Goal: Navigation & Orientation: Find specific page/section

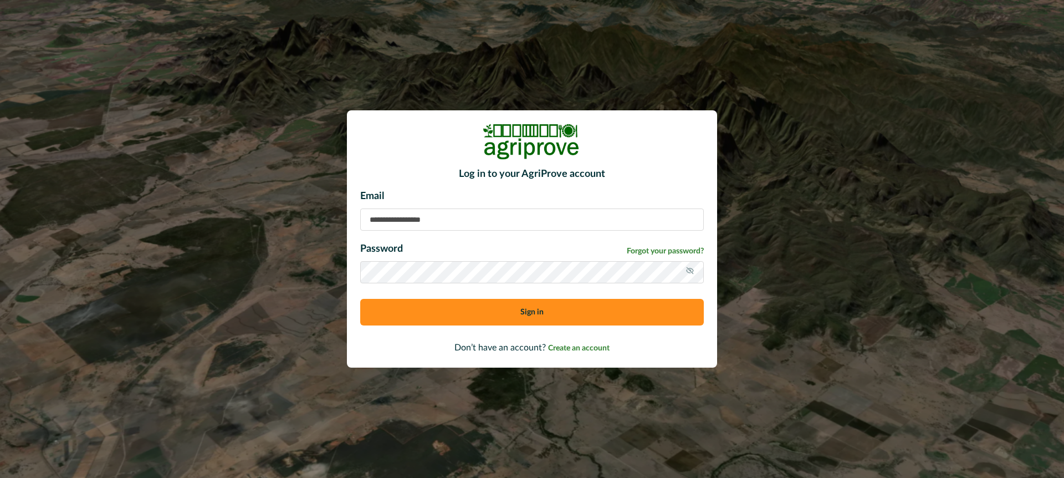
click at [404, 216] on input at bounding box center [532, 219] width 344 height 22
type input "**********"
click at [400, 308] on button "Sign in" at bounding box center [532, 312] width 344 height 27
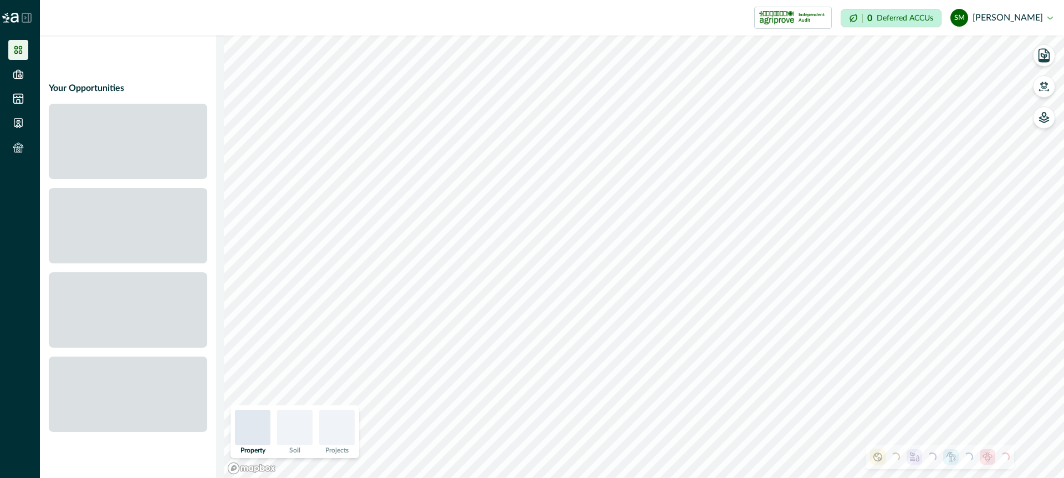
click at [29, 19] on icon at bounding box center [27, 18] width 10 height 10
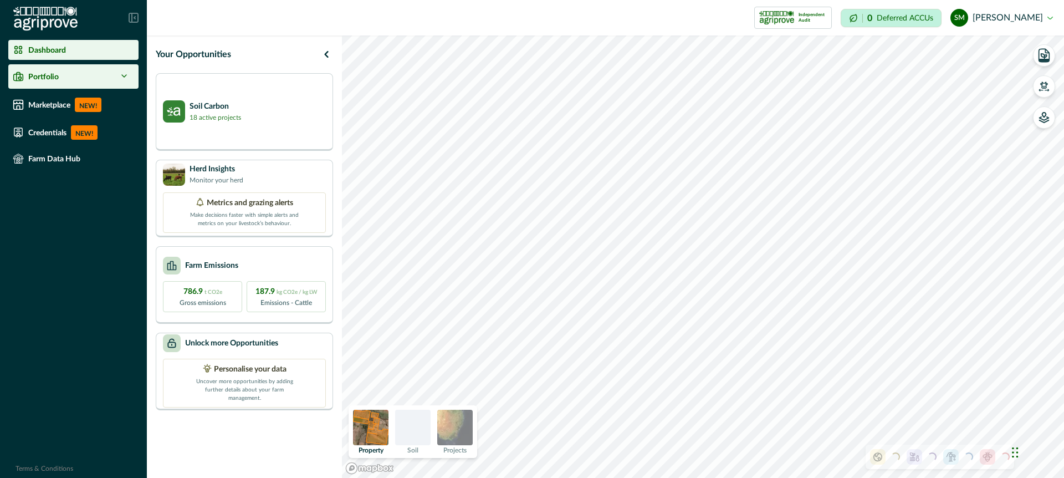
click at [120, 73] on icon at bounding box center [124, 76] width 9 height 9
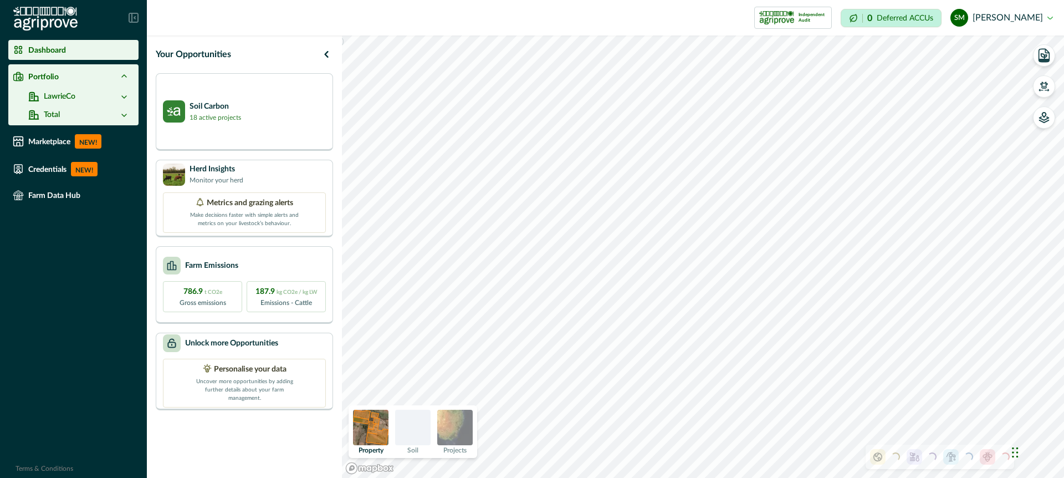
click at [126, 111] on icon at bounding box center [124, 115] width 9 height 9
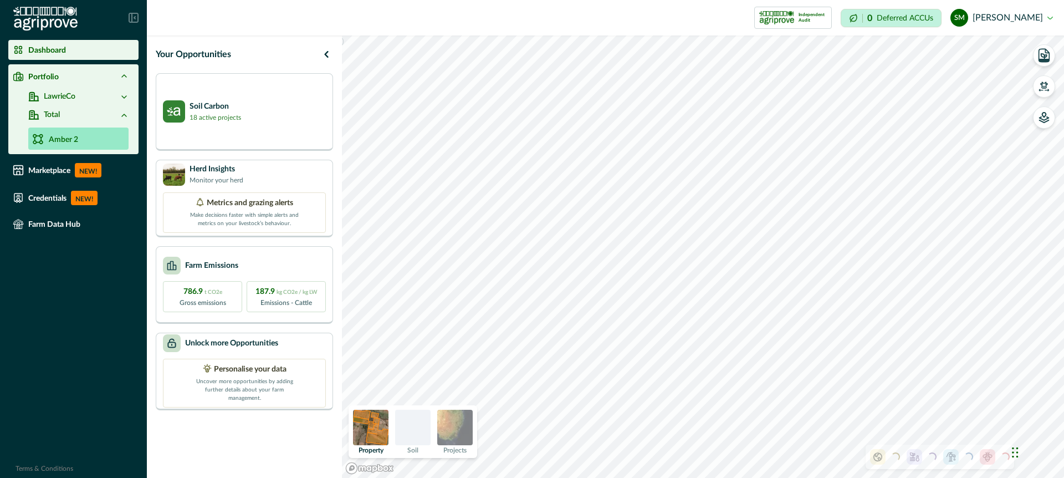
click at [65, 140] on p "Amber 2" at bounding box center [63, 140] width 29 height 12
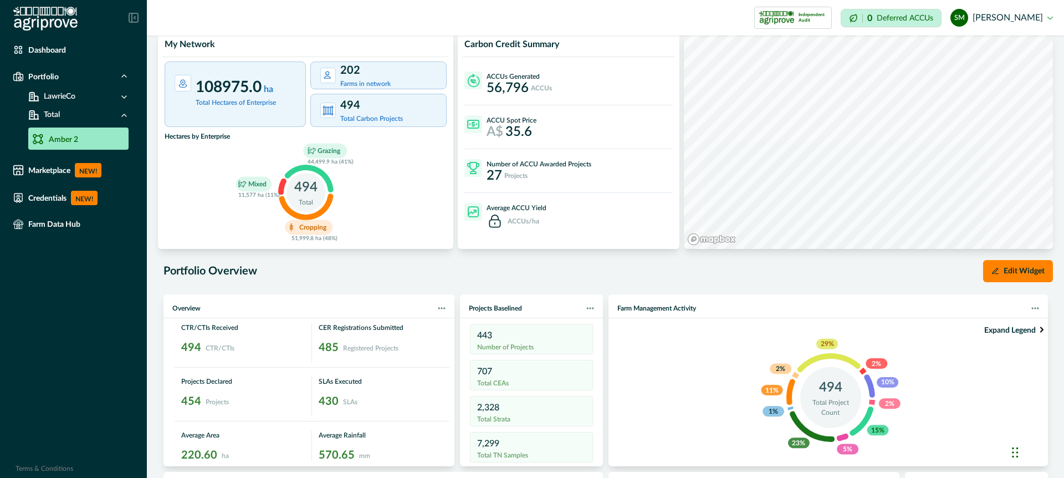
scroll to position [47, 0]
